Goal: Check status: Check status

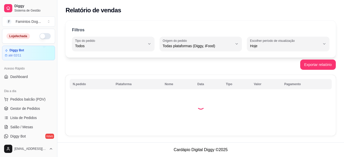
select select "ALL"
select select "0"
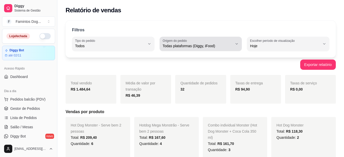
scroll to position [102, 0]
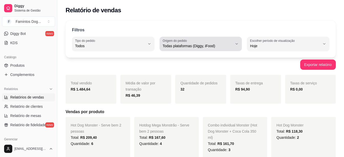
click at [200, 40] on div "Todas plataformas (Diggy, iFood)" at bounding box center [197, 44] width 70 height 10
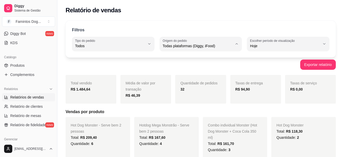
click at [170, 76] on span "iFood" at bounding box center [198, 74] width 66 height 5
type input "IFOOD"
select select "IFOOD"
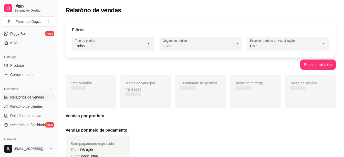
scroll to position [5, 0]
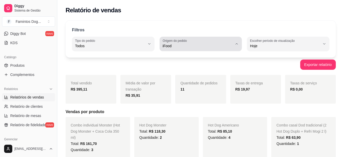
click at [181, 44] on span "iFood" at bounding box center [197, 45] width 70 height 5
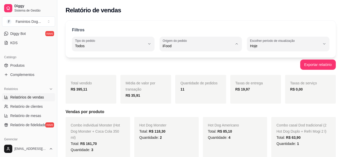
click at [183, 67] on span "Diggy" at bounding box center [198, 66] width 66 height 5
type input "DIGGY"
select select "DIGGY"
